Goal: Information Seeking & Learning: Learn about a topic

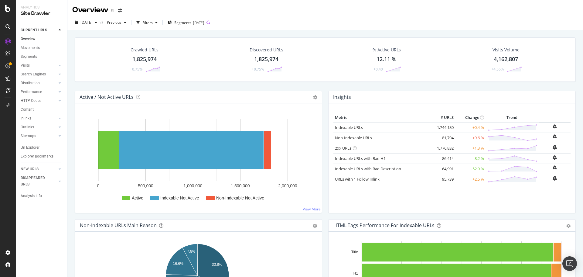
drag, startPoint x: 32, startPoint y: 148, endPoint x: 88, endPoint y: 127, distance: 60.3
click at [32, 148] on div "Url Explorer" at bounding box center [30, 147] width 19 height 6
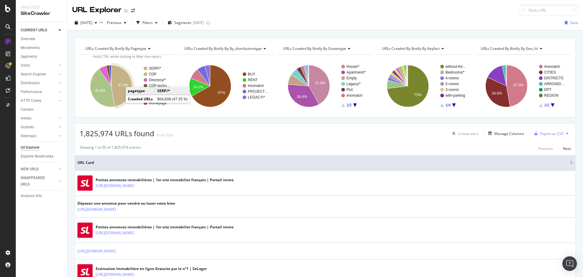
click at [121, 96] on icon "A chart." at bounding box center [121, 86] width 21 height 42
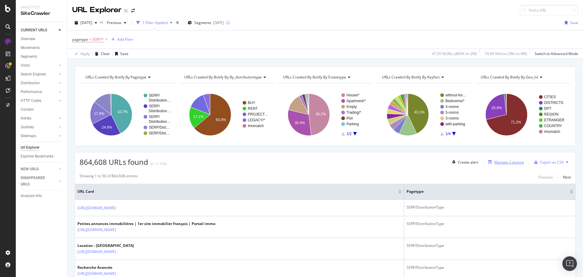
click at [511, 163] on div "Manage Columns" at bounding box center [509, 161] width 30 height 5
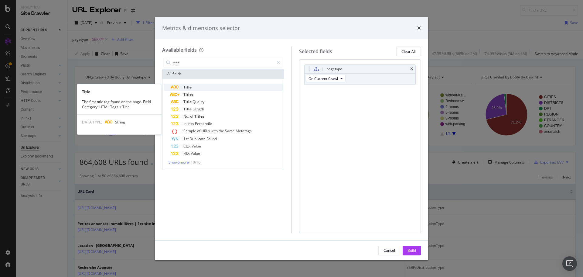
click at [214, 88] on div "Title" at bounding box center [227, 86] width 112 height 7
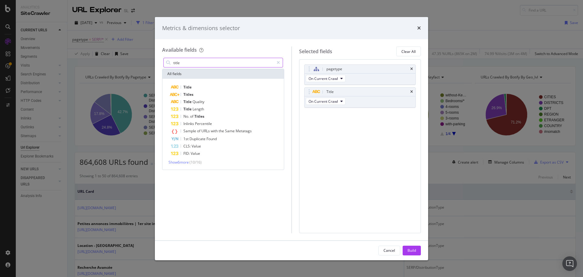
click at [194, 63] on input "title" at bounding box center [223, 62] width 101 height 9
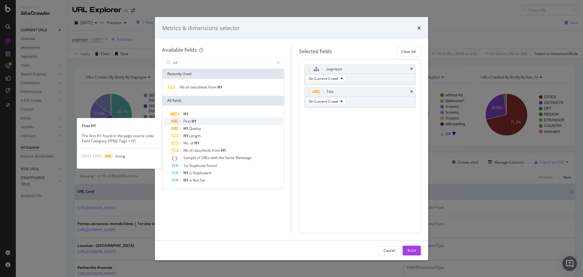
click at [203, 120] on div "First H1" at bounding box center [227, 120] width 112 height 7
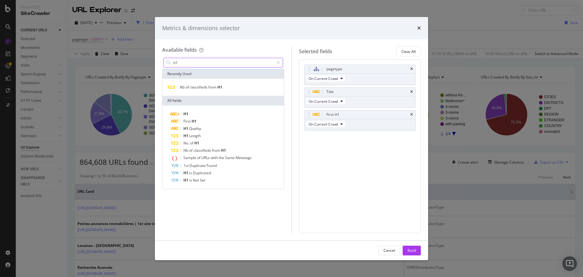
click at [185, 62] on input "h1" at bounding box center [223, 62] width 101 height 9
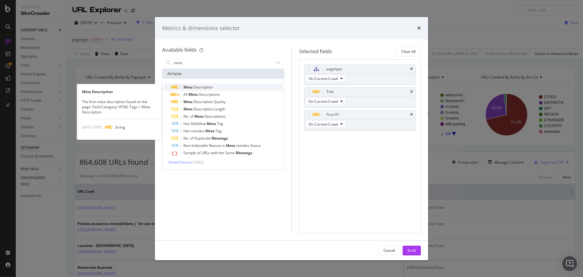
click at [210, 86] on span "Description" at bounding box center [202, 86] width 19 height 5
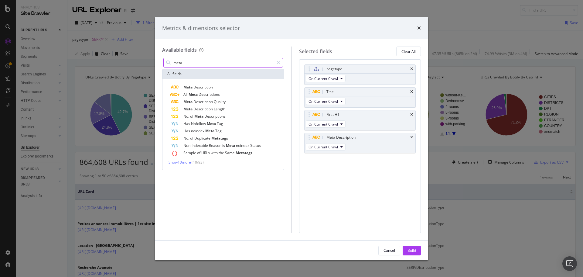
click at [195, 63] on input "meta" at bounding box center [223, 62] width 101 height 9
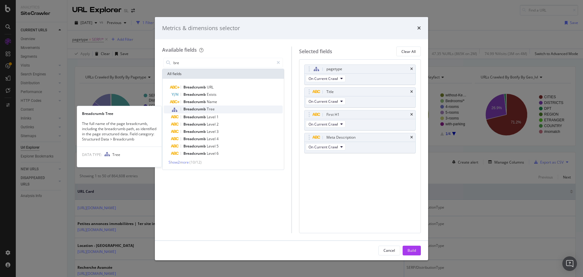
click at [209, 106] on div "Breadcrumb Tree" at bounding box center [227, 109] width 112 height 8
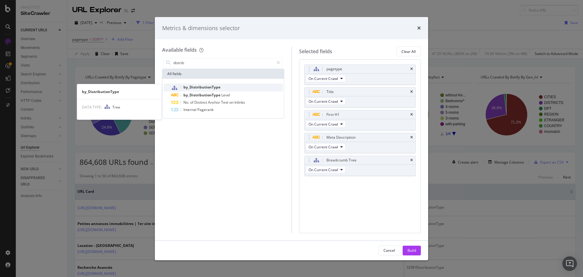
click at [214, 87] on span "by_DistributionType" at bounding box center [201, 86] width 37 height 5
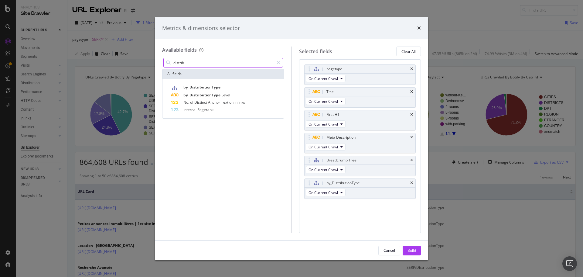
click at [193, 64] on input "distrib" at bounding box center [223, 62] width 101 height 9
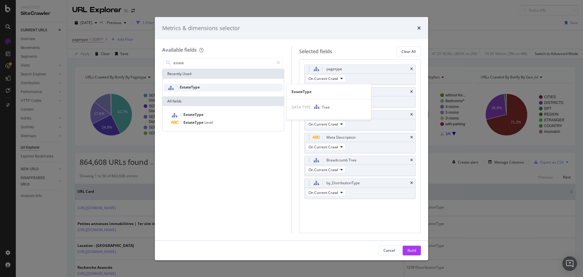
click at [206, 89] on div "EstateType" at bounding box center [223, 87] width 119 height 8
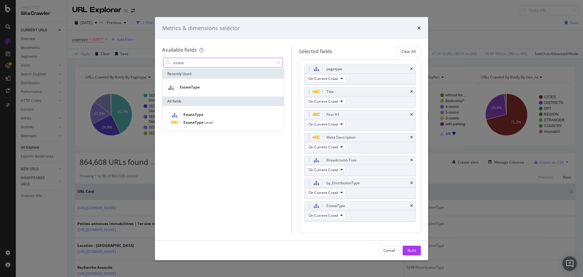
click at [197, 63] on input "estate" at bounding box center [223, 62] width 101 height 9
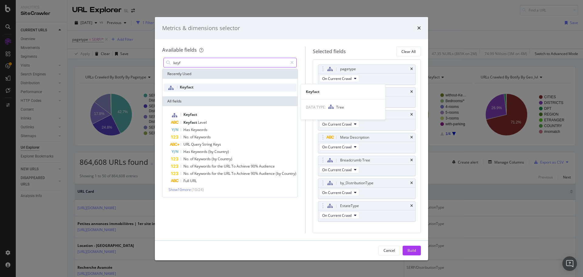
type input "keyf"
click at [205, 89] on div "Keyfact" at bounding box center [230, 87] width 133 height 8
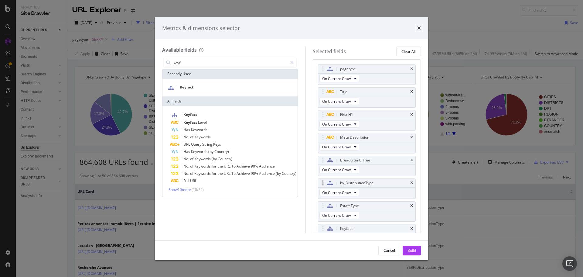
scroll to position [12, 0]
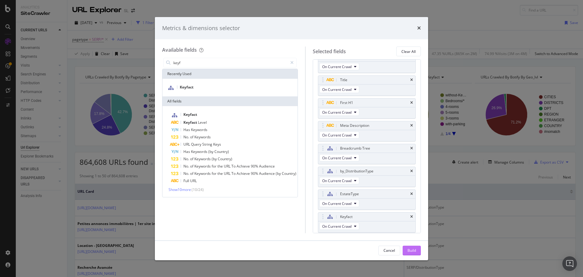
click at [413, 249] on div "Build" at bounding box center [411, 249] width 8 height 5
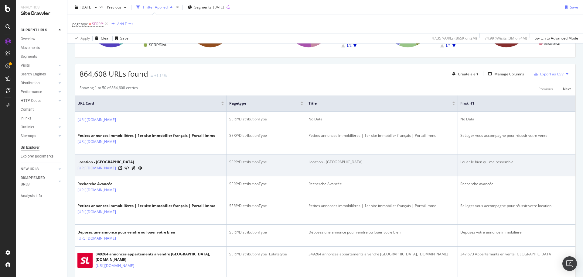
scroll to position [91, 0]
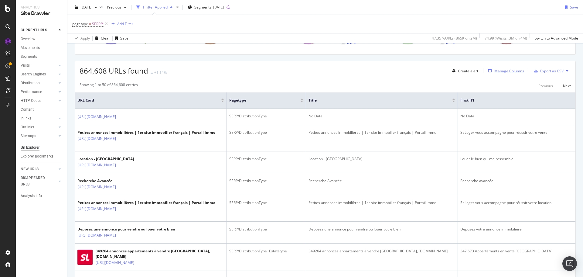
click at [504, 72] on div "Manage Columns" at bounding box center [509, 70] width 30 height 5
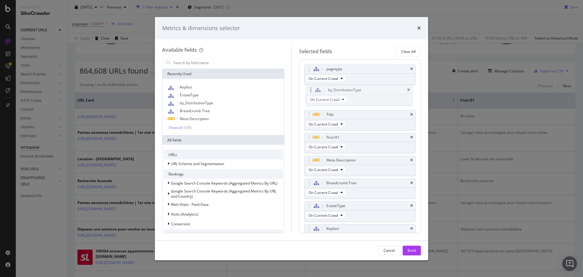
drag, startPoint x: 309, startPoint y: 181, endPoint x: 311, endPoint y: 88, distance: 92.9
click at [311, 88] on body "Analytics SiteCrawler CURRENT URLS Overview Movements Segments Visits Analysis …" at bounding box center [291, 138] width 583 height 277
drag, startPoint x: 310, startPoint y: 207, endPoint x: 311, endPoint y: 116, distance: 91.1
click at [311, 116] on body "Analytics SiteCrawler CURRENT URLS Overview Movements Segments Visits Analysis …" at bounding box center [291, 138] width 583 height 277
drag, startPoint x: 307, startPoint y: 227, endPoint x: 307, endPoint y: 135, distance: 91.7
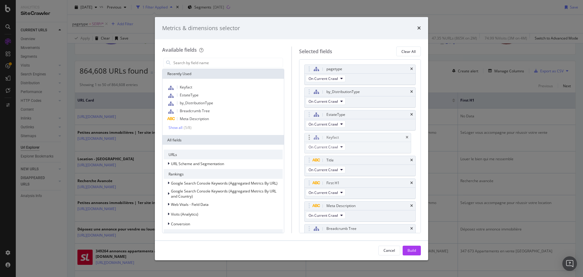
click at [307, 135] on body "Analytics SiteCrawler CURRENT URLS Overview Movements Segments Visits Analysis …" at bounding box center [291, 138] width 583 height 277
drag, startPoint x: 309, startPoint y: 229, endPoint x: 311, endPoint y: 161, distance: 67.4
click at [311, 161] on body "Analytics SiteCrawler CURRENT URLS Overview Movements Segments Visits Analysis …" at bounding box center [291, 138] width 583 height 277
click at [415, 247] on div "Build" at bounding box center [411, 249] width 8 height 5
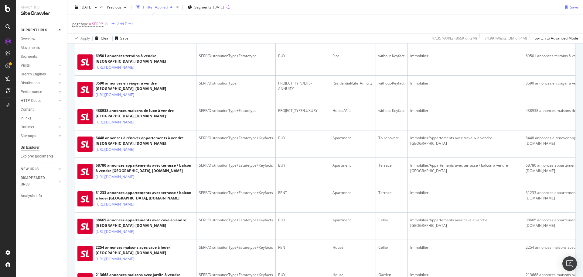
scroll to position [789, 0]
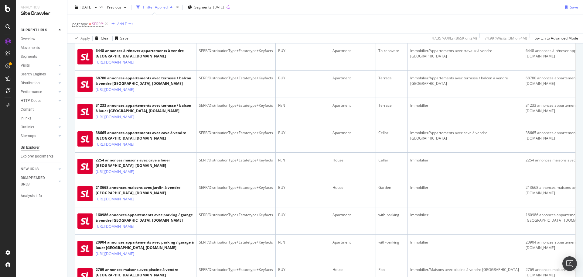
click at [140, 37] on icon at bounding box center [139, 35] width 4 height 4
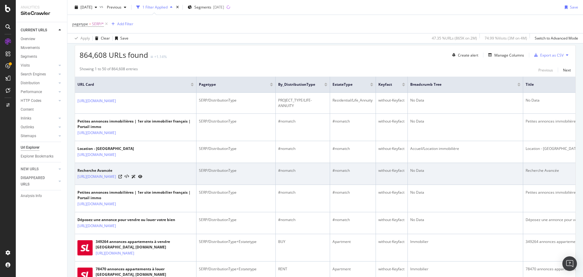
scroll to position [0, 0]
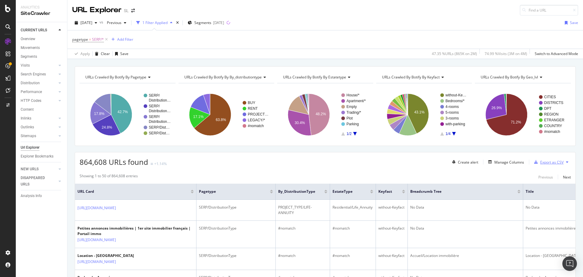
click at [545, 161] on div "Export as CSV" at bounding box center [551, 161] width 23 height 5
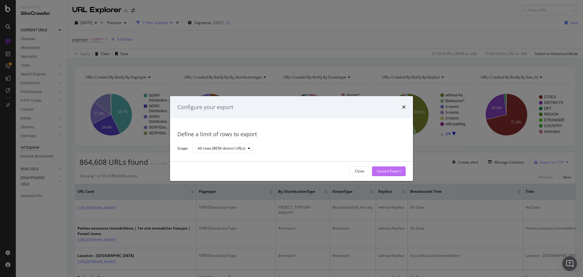
click at [381, 170] on div "Launch Export" at bounding box center [389, 170] width 24 height 5
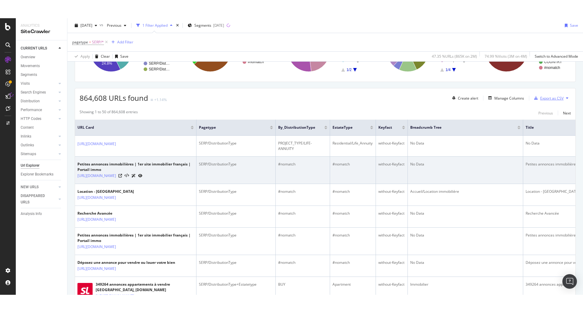
scroll to position [91, 0]
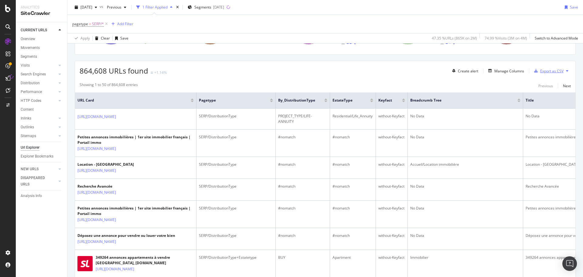
click at [544, 72] on div "Export as CSV" at bounding box center [551, 70] width 23 height 5
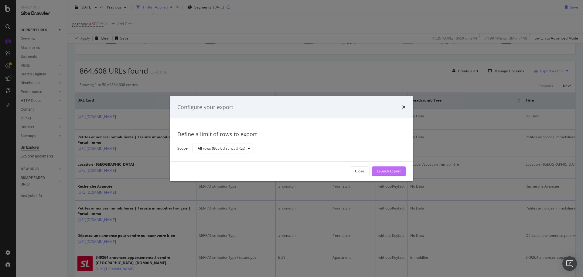
click at [394, 172] on div "Launch Export" at bounding box center [389, 170] width 24 height 5
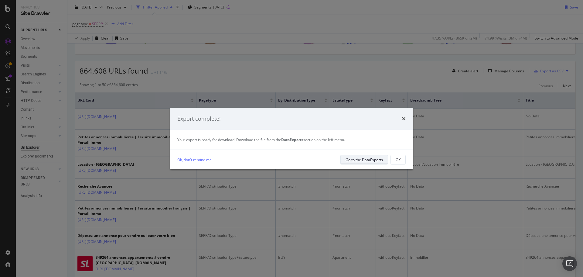
click at [372, 163] on div "Go to the DataExports" at bounding box center [363, 159] width 37 height 8
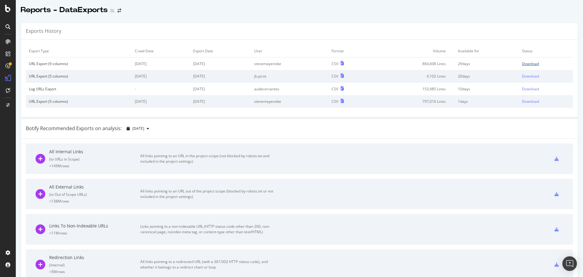
click at [526, 64] on div "Download" at bounding box center [530, 63] width 17 height 5
click at [29, 66] on div "SiteCrawler" at bounding box center [33, 67] width 22 height 6
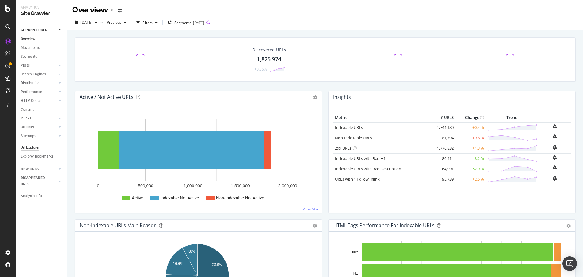
click at [21, 148] on div "Url Explorer" at bounding box center [30, 147] width 19 height 6
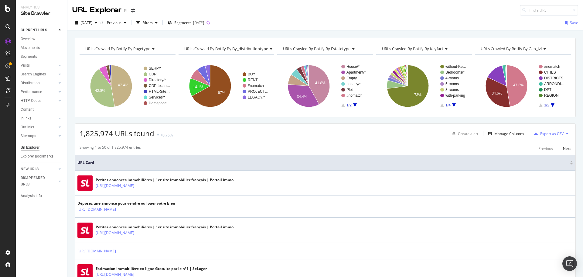
click at [452, 104] on icon "A chart." at bounding box center [454, 105] width 4 height 4
click at [445, 77] on text "Cheap" at bounding box center [450, 78] width 11 height 4
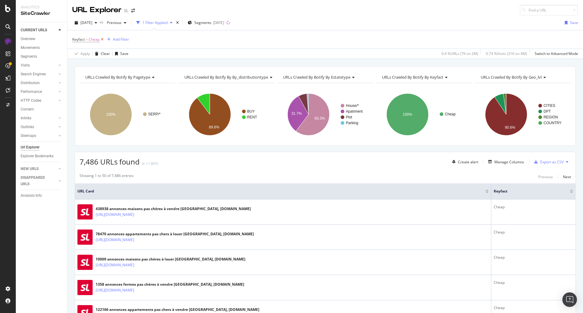
click at [103, 39] on icon at bounding box center [102, 39] width 5 height 6
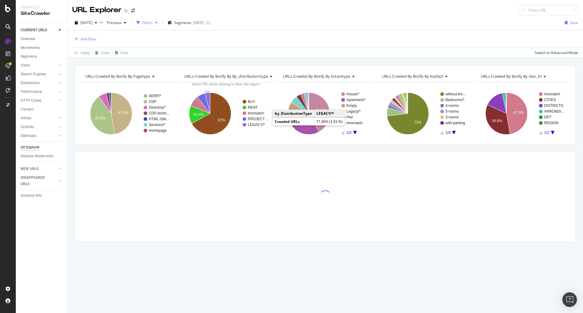
click at [257, 124] on text "LEGACY/*" at bounding box center [256, 125] width 17 height 4
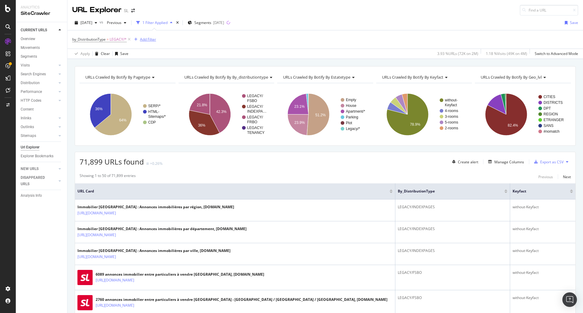
click at [146, 39] on div "Add Filter" at bounding box center [148, 39] width 16 height 5
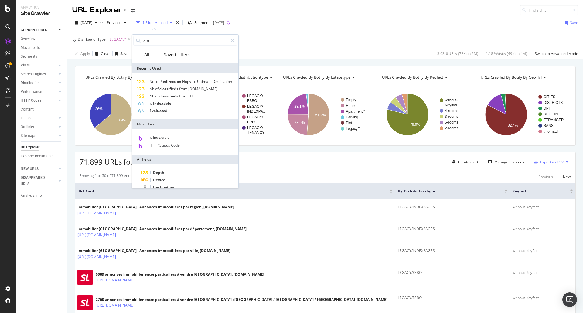
type input "distr"
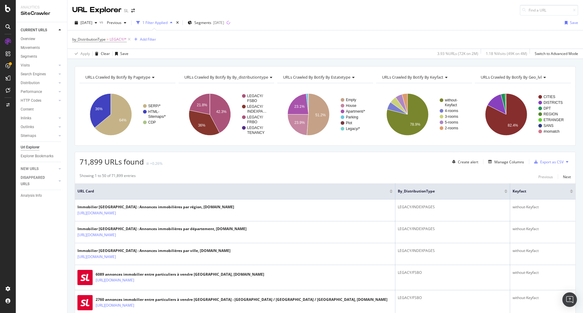
click at [263, 38] on div "by_DistributionType = LEGACY/* Add Filter" at bounding box center [325, 39] width 506 height 18
click at [211, 21] on span "Segments" at bounding box center [202, 22] width 17 height 5
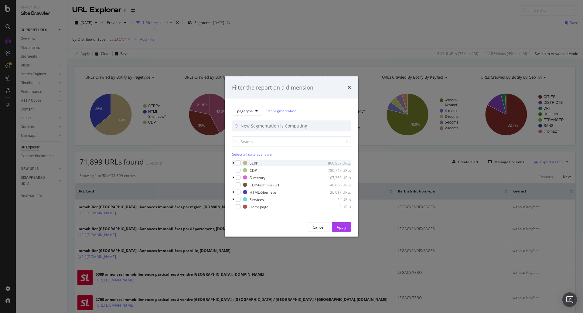
click at [233, 163] on icon "modal" at bounding box center [233, 163] width 2 height 4
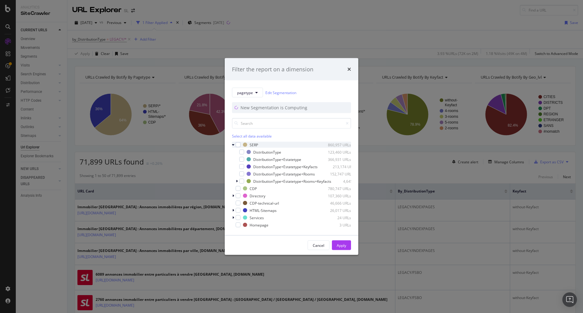
click at [234, 143] on icon "modal" at bounding box center [233, 145] width 2 height 4
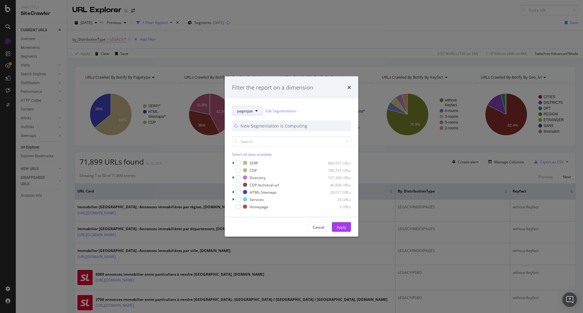
click at [251, 109] on span "pagetype" at bounding box center [245, 110] width 16 height 5
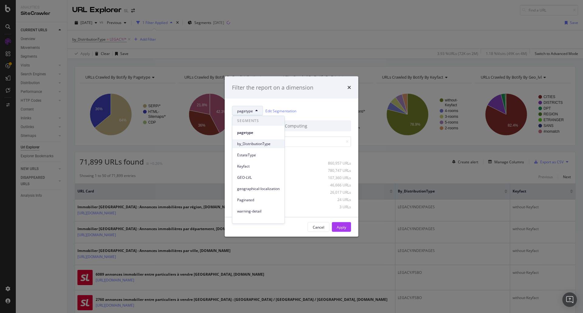
click at [252, 145] on span "by_DistributionType" at bounding box center [258, 143] width 42 height 5
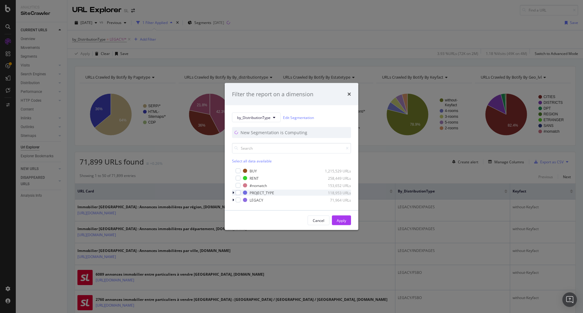
click at [233, 193] on icon "modal" at bounding box center [233, 193] width 2 height 4
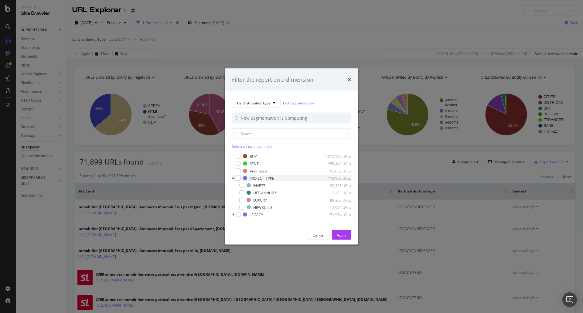
click at [234, 179] on icon "modal" at bounding box center [233, 178] width 2 height 4
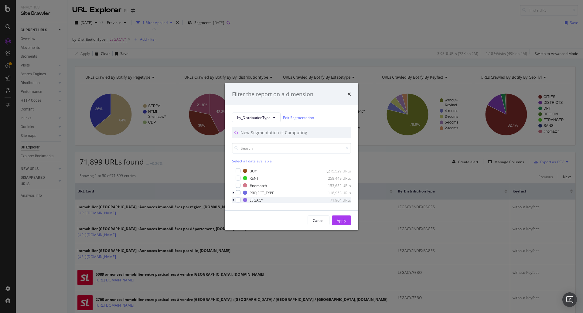
click at [234, 198] on div "modal" at bounding box center [234, 200] width 4 height 6
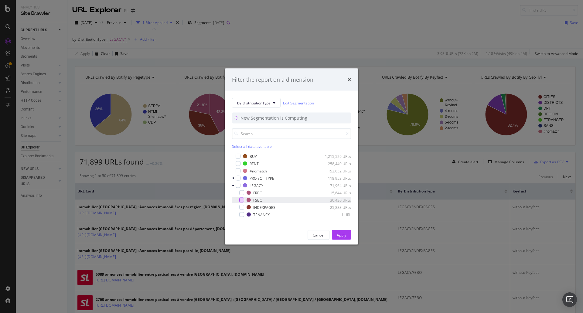
click at [241, 200] on div "modal" at bounding box center [241, 200] width 5 height 5
click at [242, 193] on div "modal" at bounding box center [241, 192] width 5 height 5
click at [340, 233] on div "Apply" at bounding box center [341, 234] width 9 height 5
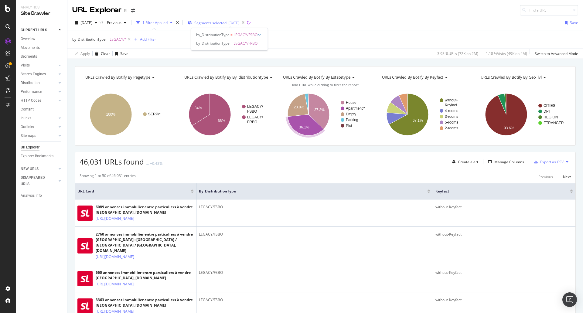
click at [226, 21] on span "Segments selected" at bounding box center [210, 22] width 32 height 5
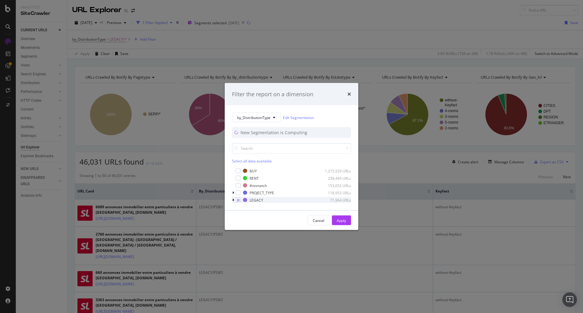
click at [235, 199] on div "modal" at bounding box center [234, 200] width 4 height 6
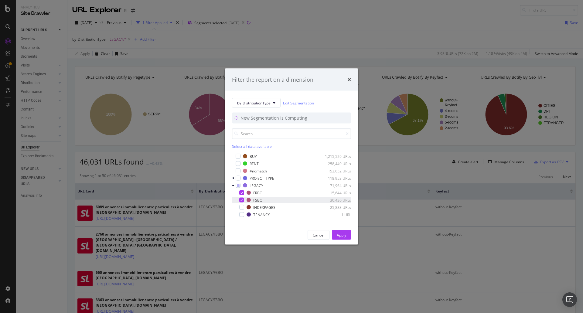
click at [239, 199] on div "modal" at bounding box center [238, 200] width 4 height 6
click at [239, 192] on div "modal" at bounding box center [238, 193] width 4 height 6
click at [233, 179] on icon "modal" at bounding box center [233, 178] width 2 height 4
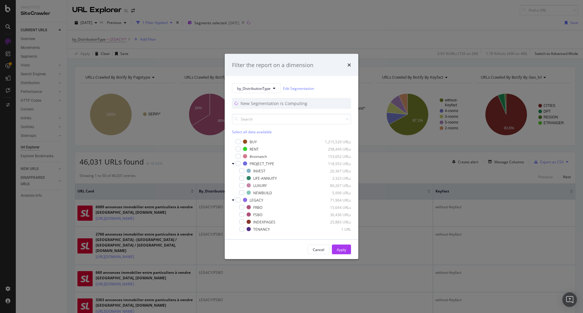
click at [240, 132] on div "Select all data available" at bounding box center [291, 131] width 119 height 5
click at [344, 249] on div "Apply" at bounding box center [341, 249] width 9 height 5
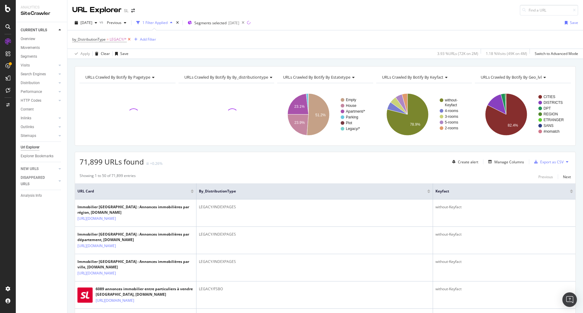
click at [129, 39] on icon at bounding box center [129, 39] width 5 height 6
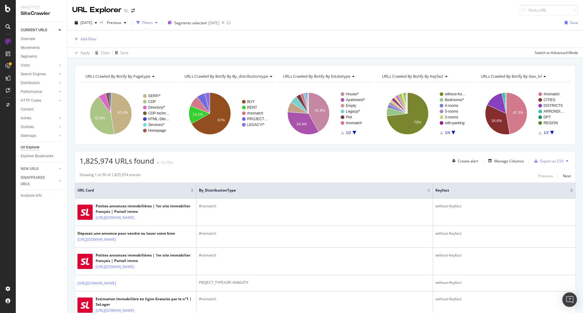
click at [352, 132] on icon "A chart." at bounding box center [354, 133] width 4 height 4
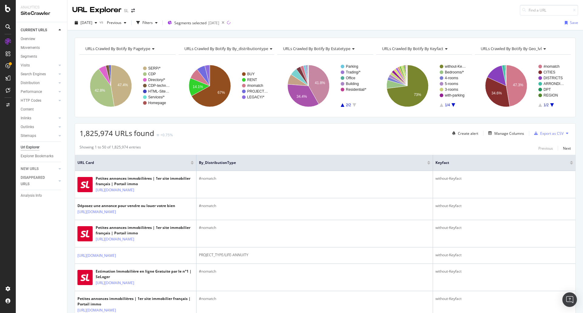
click at [341, 105] on icon "A chart." at bounding box center [343, 105] width 4 height 4
click at [348, 72] on text "Apartment/*" at bounding box center [355, 72] width 19 height 4
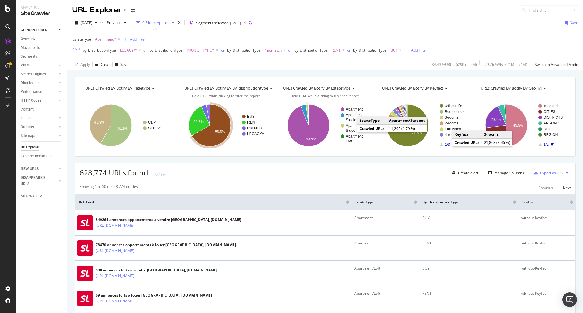
click at [351, 129] on text "Student" at bounding box center [352, 130] width 13 height 4
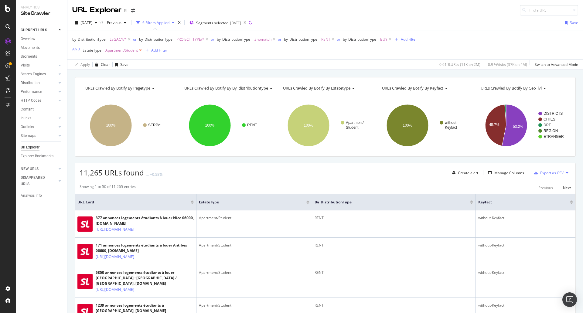
click at [141, 51] on icon at bounding box center [140, 50] width 5 height 6
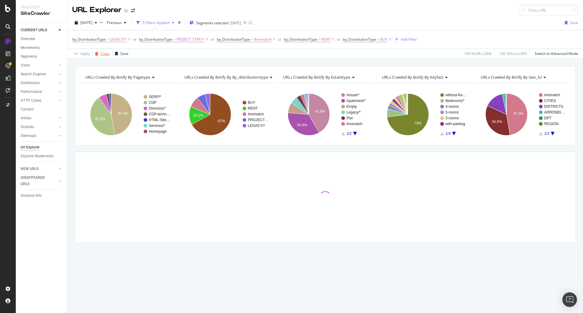
click at [104, 53] on div "Clear" at bounding box center [105, 53] width 9 height 5
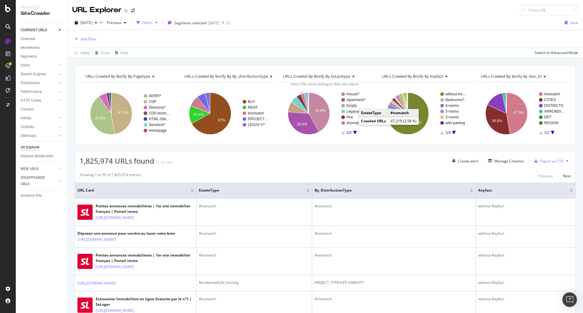
click at [353, 123] on text "#nomatch" at bounding box center [354, 123] width 16 height 4
click at [122, 111] on text "47.4%" at bounding box center [122, 112] width 10 height 4
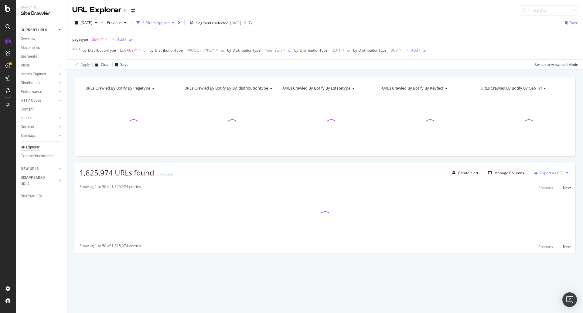
click at [420, 49] on div "Add Filter" at bounding box center [419, 50] width 16 height 5
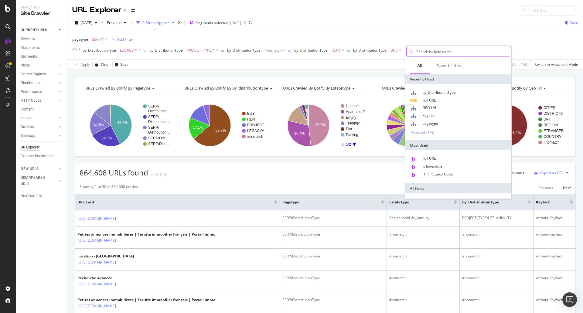
click at [431, 48] on input "text" at bounding box center [463, 51] width 94 height 9
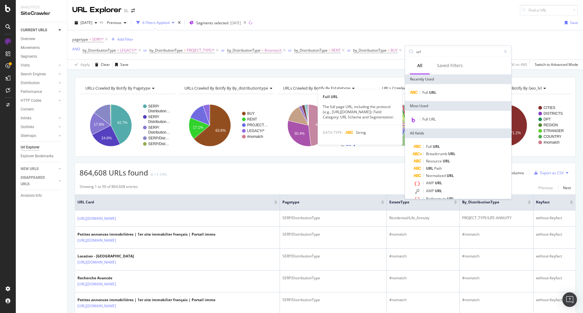
type input "url"
click at [427, 94] on span "Full" at bounding box center [425, 92] width 7 height 5
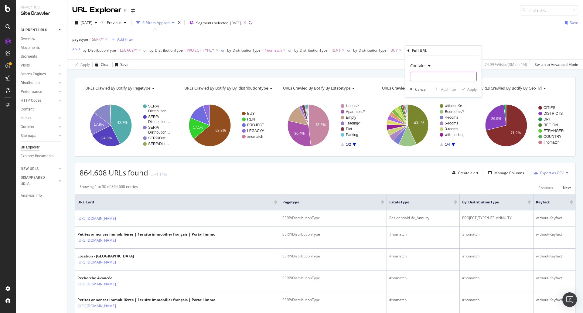
click at [426, 75] on input "text" at bounding box center [443, 77] width 66 height 10
type input "colocation"
click at [470, 90] on div "Apply" at bounding box center [471, 89] width 9 height 5
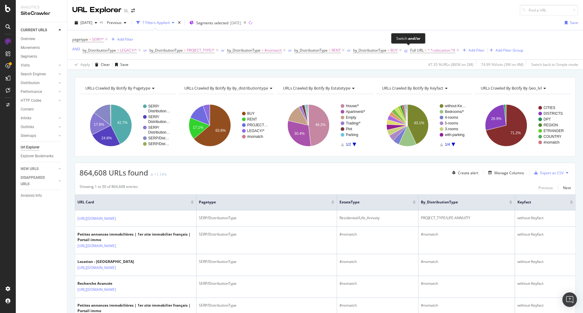
click at [408, 50] on div "or" at bounding box center [406, 50] width 4 height 5
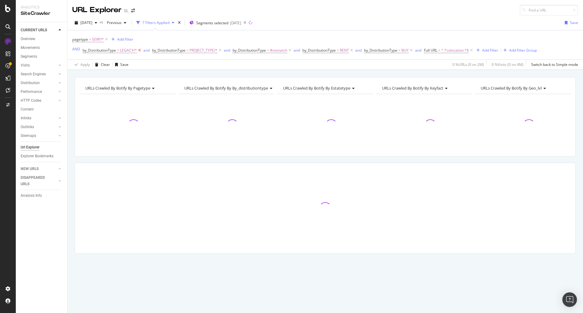
click at [139, 51] on icon at bounding box center [139, 50] width 5 height 6
click at [151, 52] on icon at bounding box center [150, 50] width 5 height 6
click at [141, 50] on icon at bounding box center [139, 50] width 5 height 6
click at [132, 50] on icon at bounding box center [131, 50] width 5 height 6
click at [129, 50] on icon at bounding box center [129, 50] width 5 height 6
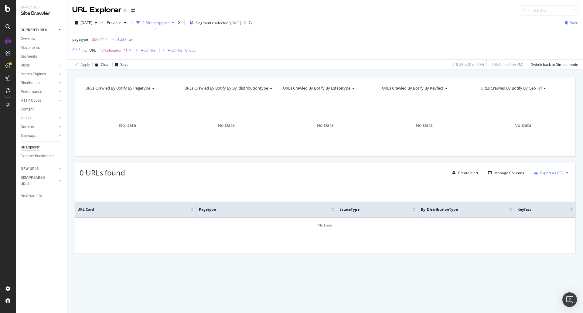
click at [137, 50] on icon "button" at bounding box center [136, 51] width 3 height 4
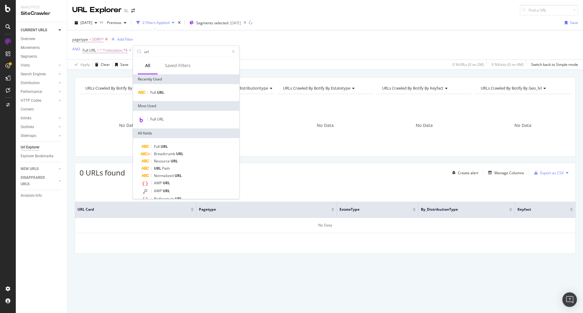
click at [107, 38] on icon at bounding box center [106, 39] width 5 height 6
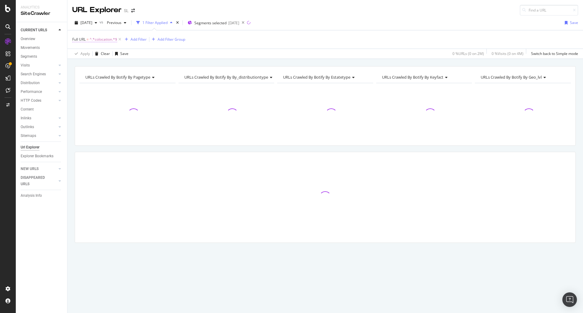
click at [95, 40] on span "^.*colocation.*$" at bounding box center [104, 39] width 28 height 8
click at [262, 42] on div "Full URL = ^.*colocation.*$ Add Filter Add Filter Group" at bounding box center [325, 39] width 506 height 18
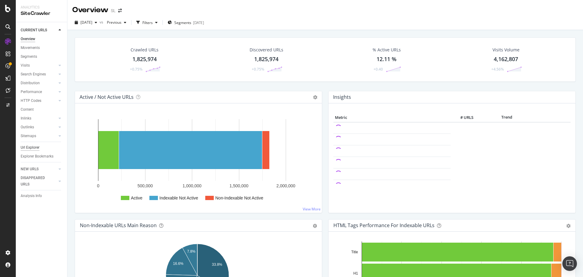
click at [31, 149] on div "Url Explorer" at bounding box center [30, 147] width 19 height 6
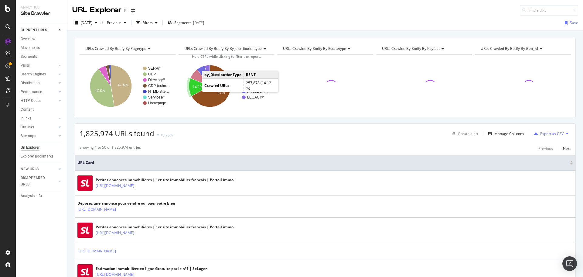
click at [195, 85] on text "14.1%" at bounding box center [197, 87] width 10 height 4
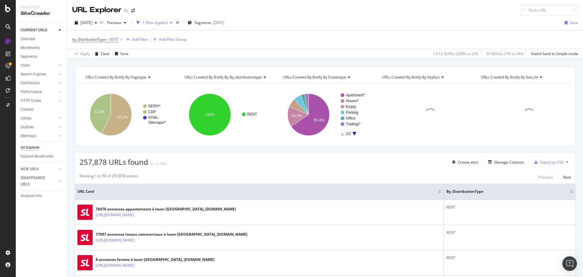
click at [354, 131] on rect "A chart." at bounding box center [354, 114] width 27 height 42
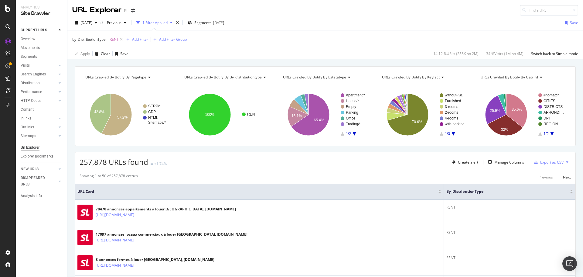
click at [352, 132] on icon "A chart." at bounding box center [354, 134] width 4 height 4
click at [341, 134] on rect "A chart." at bounding box center [354, 114] width 27 height 42
click at [341, 133] on icon "A chart." at bounding box center [343, 134] width 4 height 4
click at [352, 95] on text "Apartment/*" at bounding box center [355, 95] width 19 height 4
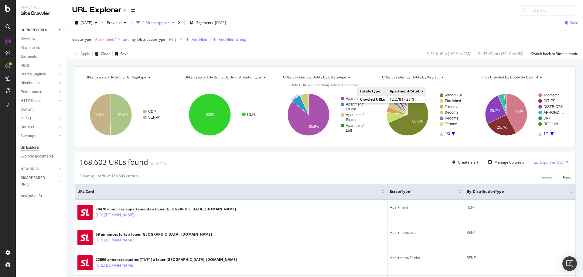
click at [351, 105] on text "Apartment/" at bounding box center [355, 104] width 18 height 4
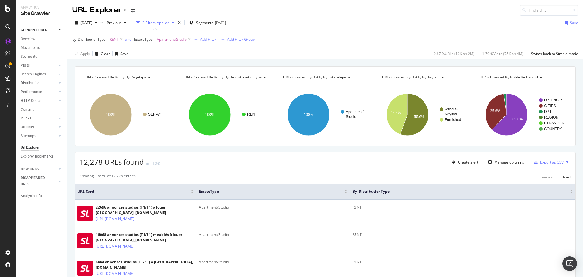
click at [515, 78] on span "URLs Crawled By Botify By geo_lvl" at bounding box center [509, 76] width 57 height 5
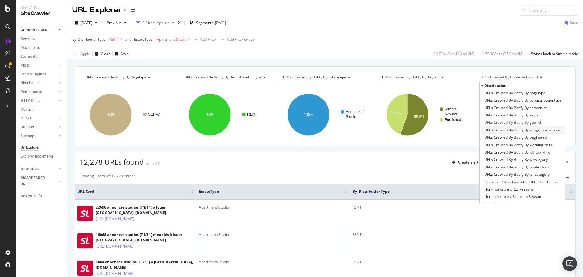
click at [533, 130] on span "URLs Crawled By Botify By geographical_localization" at bounding box center [523, 130] width 79 height 6
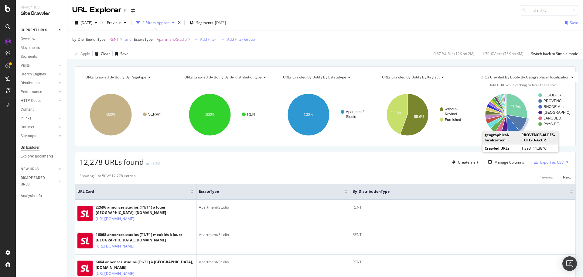
click at [516, 124] on icon "A chart." at bounding box center [516, 122] width 21 height 16
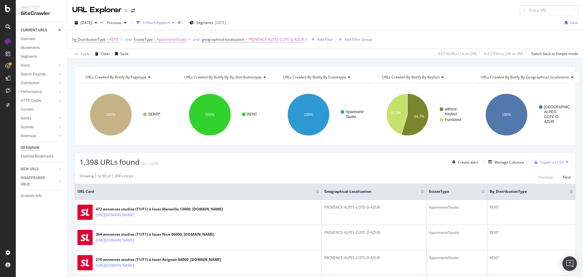
click at [559, 83] on div "PROVENCE- ALPES- COTE-D- AZUR 100% geographical-localization Crawled URLs PROVE…" at bounding box center [523, 112] width 96 height 58
click at [306, 39] on icon at bounding box center [306, 39] width 5 height 6
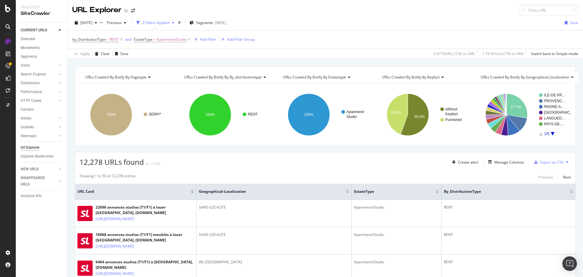
click at [551, 132] on icon "A chart." at bounding box center [553, 134] width 4 height 4
click at [551, 133] on icon "A chart." at bounding box center [553, 134] width 4 height 4
click at [539, 134] on rect "A chart." at bounding box center [552, 114] width 27 height 42
click at [539, 134] on icon "A chart." at bounding box center [541, 134] width 4 height 4
click at [213, 24] on span "Segments" at bounding box center [204, 22] width 17 height 5
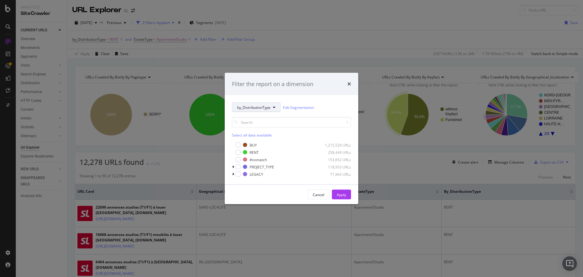
click at [244, 102] on div "by_DistributionType Edit Segmentation Select all data available BUY 1,215,529 U…" at bounding box center [292, 139] width 134 height 89
click at [246, 105] on span "by_DistributionType" at bounding box center [253, 106] width 33 height 5
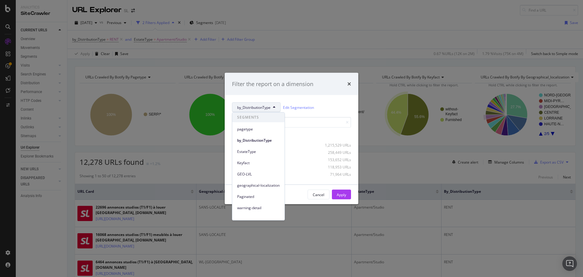
click at [259, 182] on span "geographical-localization" at bounding box center [258, 184] width 42 height 5
click at [259, 185] on div "Cancel Apply" at bounding box center [292, 194] width 134 height 19
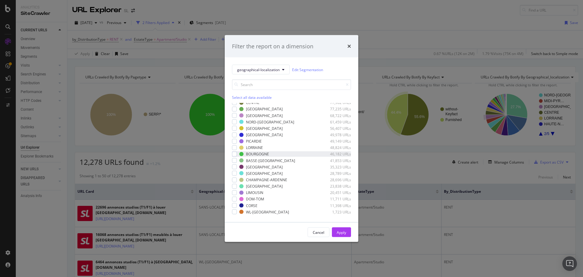
scroll to position [61, 0]
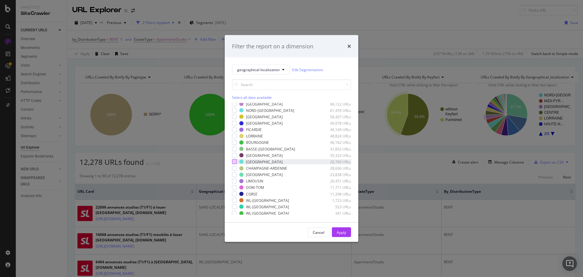
click at [232, 162] on div "modal" at bounding box center [234, 161] width 5 height 5
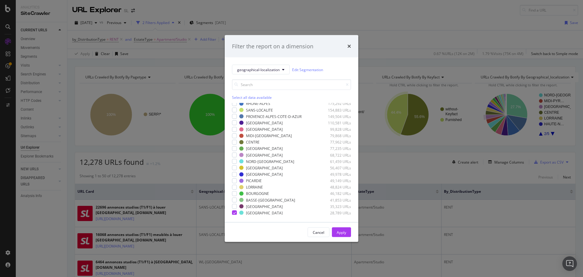
scroll to position [0, 0]
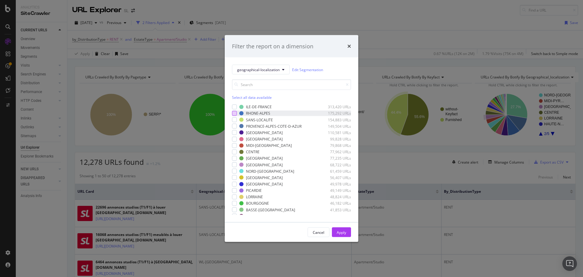
click at [235, 114] on div "modal" at bounding box center [234, 113] width 5 height 5
click at [347, 233] on button "Apply" at bounding box center [341, 232] width 19 height 10
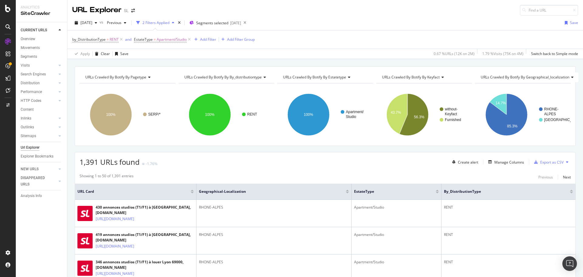
click at [284, 159] on div "1,391 URLs found -1.76% Create alert Manage Columns Export as CSV" at bounding box center [325, 159] width 500 height 15
click at [497, 104] on text "14.7%" at bounding box center [500, 103] width 10 height 4
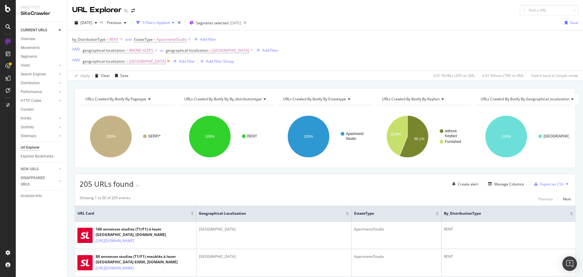
click at [166, 61] on icon at bounding box center [168, 61] width 5 height 6
